Goal: Task Accomplishment & Management: Use online tool/utility

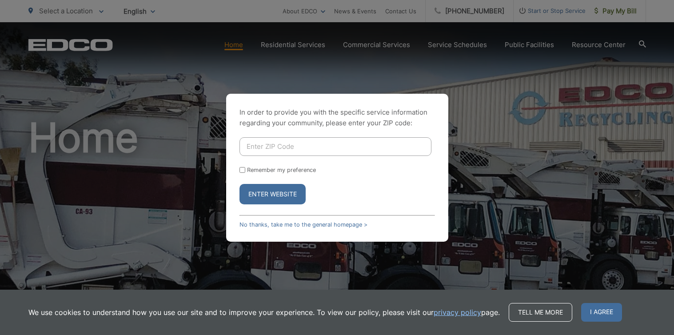
click at [268, 147] on input "Enter ZIP Code" at bounding box center [336, 146] width 192 height 19
type input "92028"
click at [279, 195] on button "Enter Website" at bounding box center [273, 194] width 66 height 20
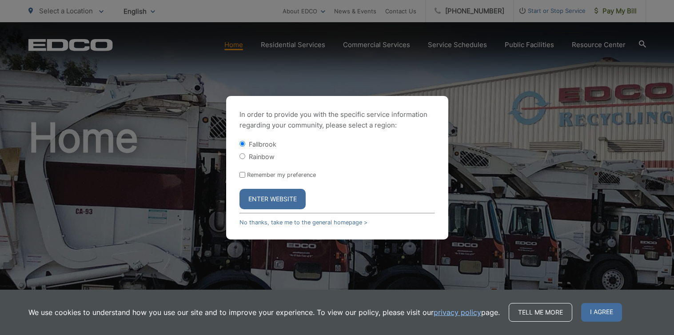
click at [278, 195] on button "Enter Website" at bounding box center [273, 199] width 66 height 20
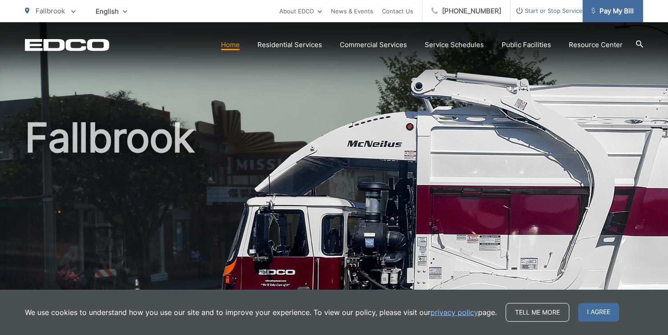
click at [610, 10] on span "Pay My Bill" at bounding box center [612, 11] width 42 height 11
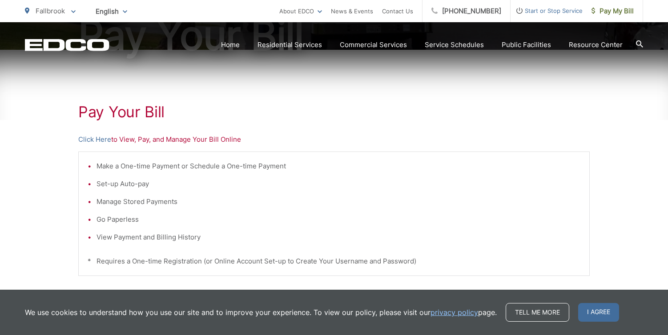
scroll to position [133, 0]
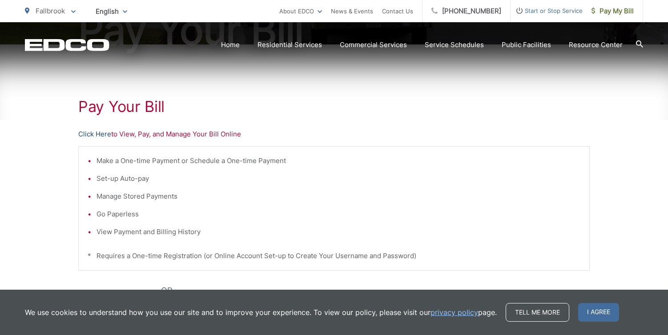
click at [101, 135] on link "Click Here" at bounding box center [94, 134] width 33 height 11
